Goal: Subscribe to service/newsletter

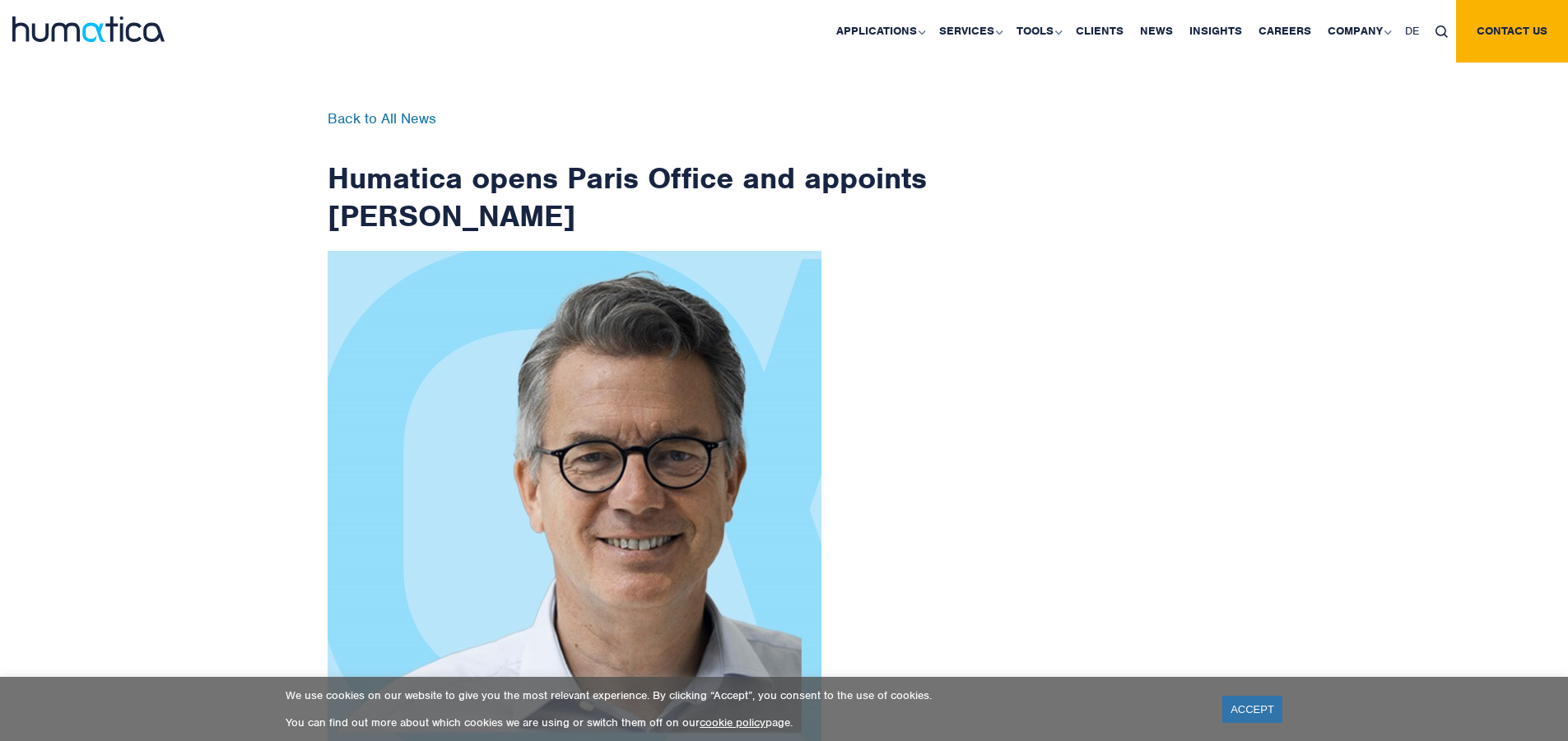
scroll to position [2625, 0]
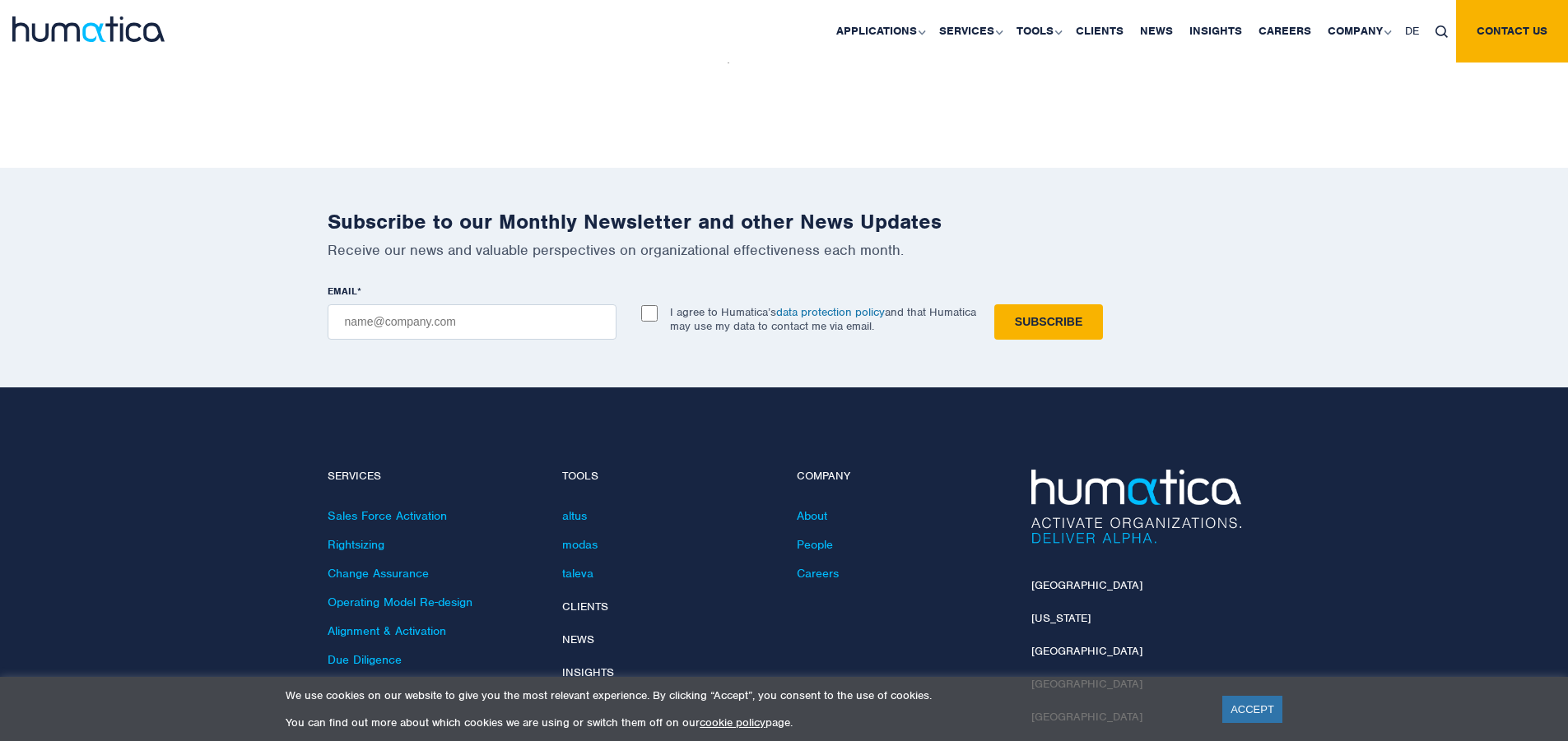
checkbox input "true"
type input "[EMAIL_ADDRESS][DOMAIN_NAME]"
click at [994, 304] on input "Subscribe" at bounding box center [1048, 321] width 109 height 35
